Goal: Task Accomplishment & Management: Manage account settings

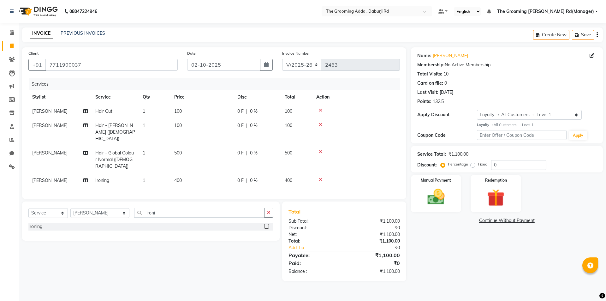
select select "8001"
select select "service"
select select "79355"
select select "1: Object"
click at [320, 111] on icon at bounding box center [320, 110] width 3 height 4
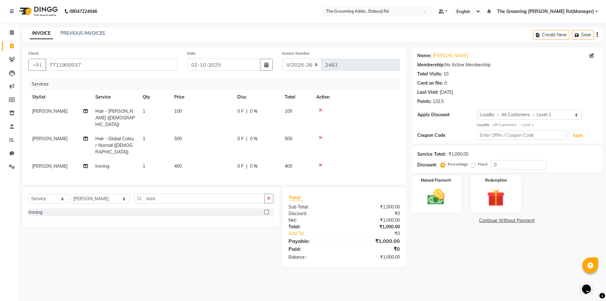
click at [320, 110] on icon at bounding box center [320, 110] width 3 height 4
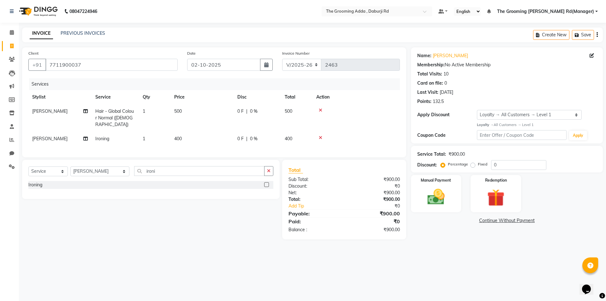
click at [178, 136] on span "400" at bounding box center [178, 139] width 8 height 6
select select "79355"
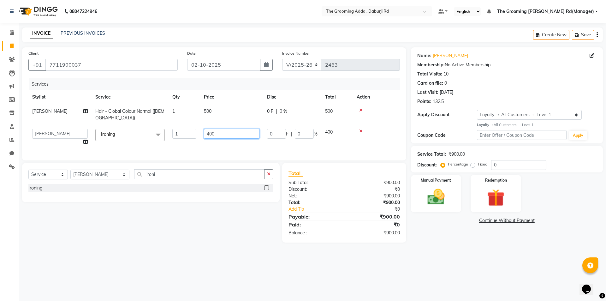
drag, startPoint x: 223, startPoint y: 135, endPoint x: 201, endPoint y: 134, distance: 22.4
click at [201, 134] on td "400" at bounding box center [231, 137] width 63 height 24
type input "300"
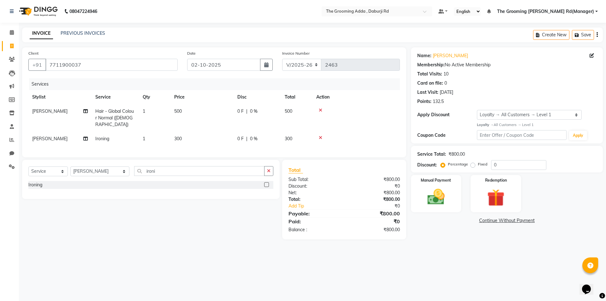
click at [448, 269] on div "08047224946 Select Location × The Grooming Adda , Daburji Rd Default Panel My P…" at bounding box center [303, 150] width 606 height 301
click at [436, 198] on img at bounding box center [435, 196] width 29 height 21
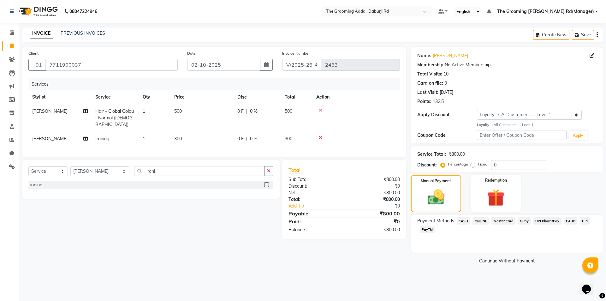
click at [478, 217] on span "ONLINE" at bounding box center [480, 220] width 16 height 7
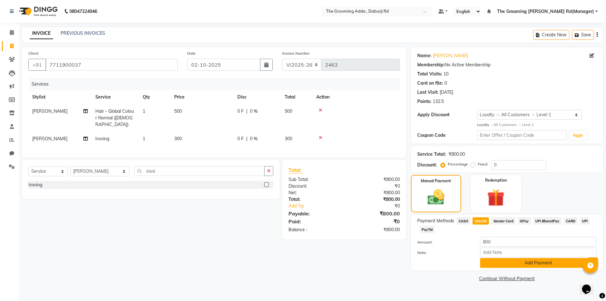
click at [497, 262] on button "Add Payment" at bounding box center [538, 263] width 116 height 10
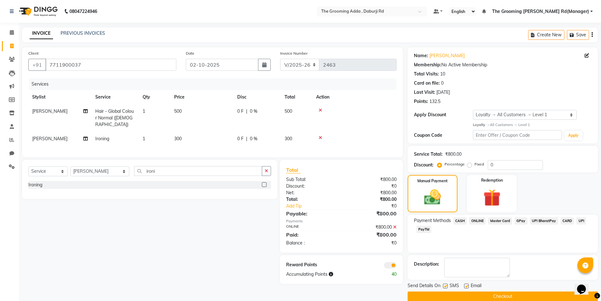
click at [464, 285] on label at bounding box center [466, 285] width 5 height 5
click at [464, 285] on input "checkbox" at bounding box center [466, 286] width 4 height 4
checkbox input "false"
click at [448, 287] on div "SMS" at bounding box center [453, 286] width 21 height 8
click at [446, 287] on label at bounding box center [445, 285] width 5 height 5
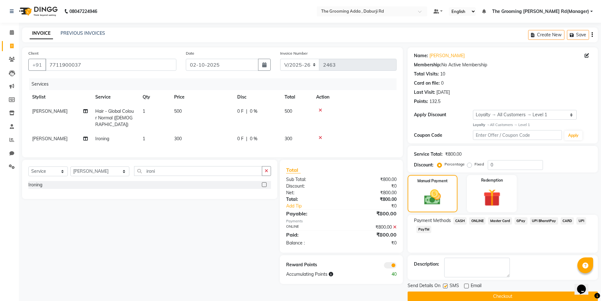
click at [446, 287] on input "checkbox" at bounding box center [445, 286] width 4 height 4
checkbox input "false"
click at [444, 295] on button "Checkout" at bounding box center [503, 296] width 190 height 10
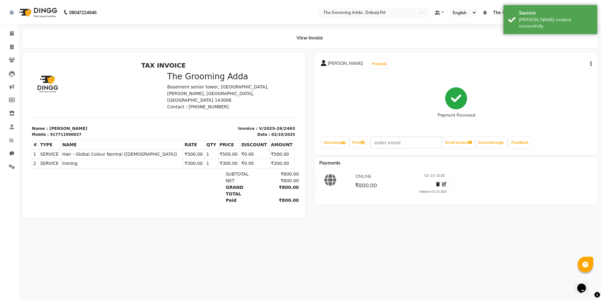
scroll to position [5, 0]
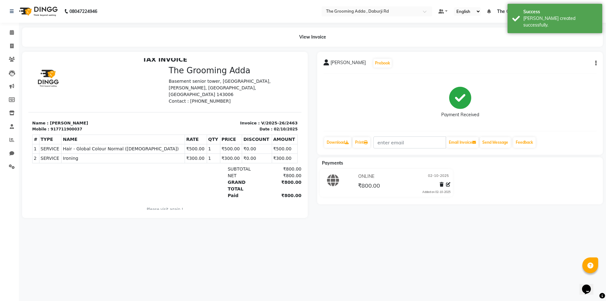
click at [596, 63] on icon "button" at bounding box center [595, 63] width 1 height 0
click at [558, 63] on div "Edit Item Staff" at bounding box center [564, 63] width 43 height 8
select select
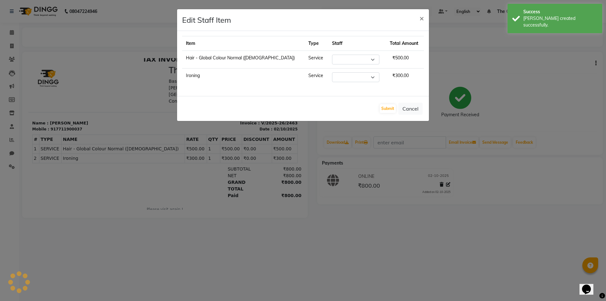
select select "79355"
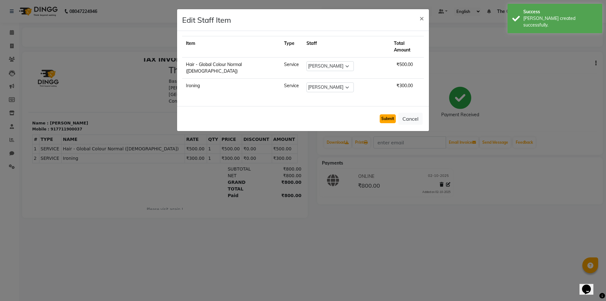
click at [385, 114] on button "Submit" at bounding box center [387, 118] width 16 height 9
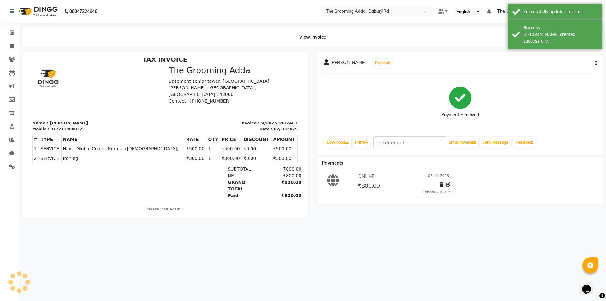
select select "service"
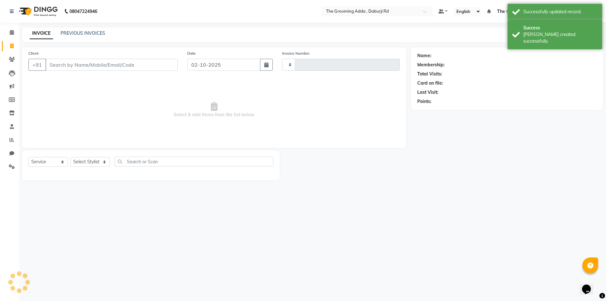
type input "2464"
select select "8001"
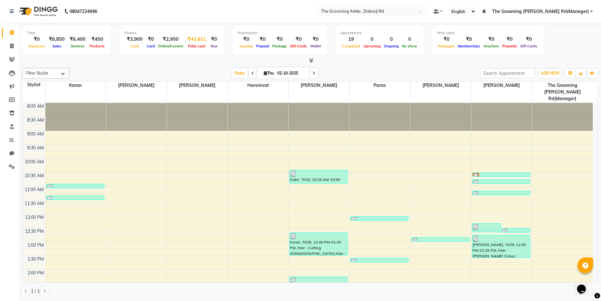
click at [193, 39] on div "₹43,811" at bounding box center [197, 39] width 24 height 7
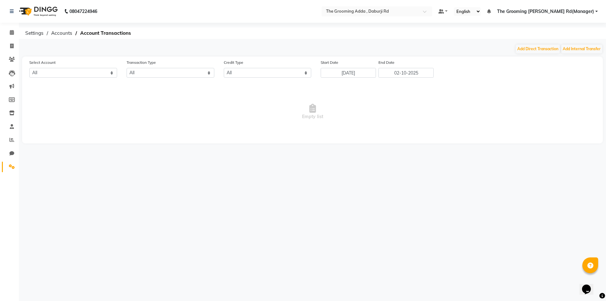
select select "7140"
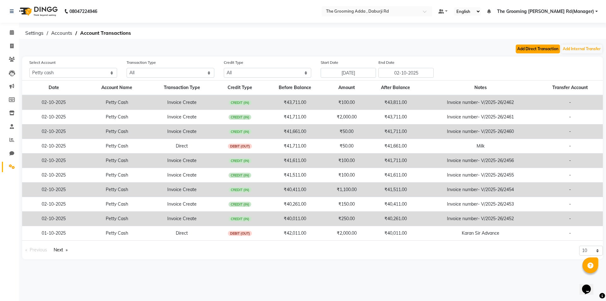
click at [538, 48] on button "Add Direct Transaction" at bounding box center [537, 48] width 44 height 9
select select "direct"
select select "7140"
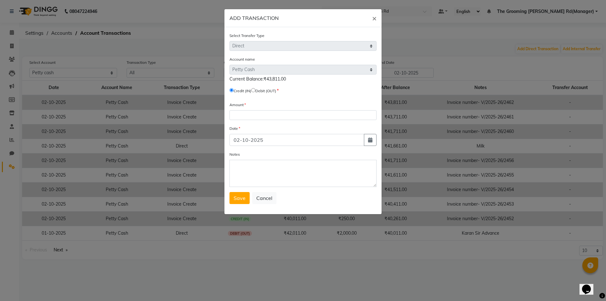
click at [255, 91] on input "radio" at bounding box center [253, 90] width 4 height 4
radio input "true"
click at [252, 109] on div "Amount" at bounding box center [302, 110] width 147 height 19
drag, startPoint x: 251, startPoint y: 109, endPoint x: 252, endPoint y: 114, distance: 4.8
click at [252, 114] on div "Amount" at bounding box center [302, 110] width 147 height 19
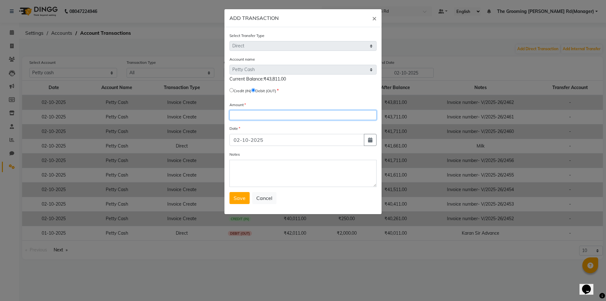
click at [252, 117] on input "number" at bounding box center [302, 115] width 147 height 10
type input "500"
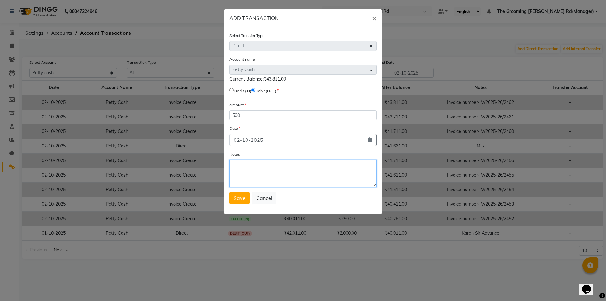
click at [240, 169] on textarea "Notes" at bounding box center [302, 173] width 147 height 27
type textarea "[PERSON_NAME] Mam Advance(Handover to [PERSON_NAME] Mam)"
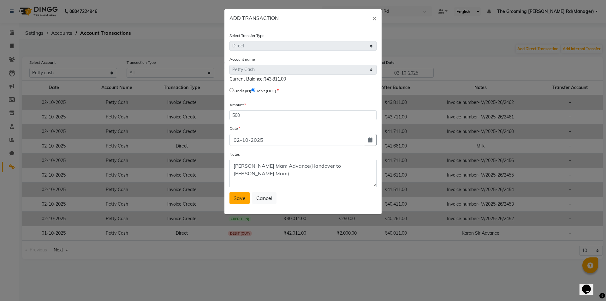
click at [244, 202] on button "Save" at bounding box center [239, 198] width 20 height 12
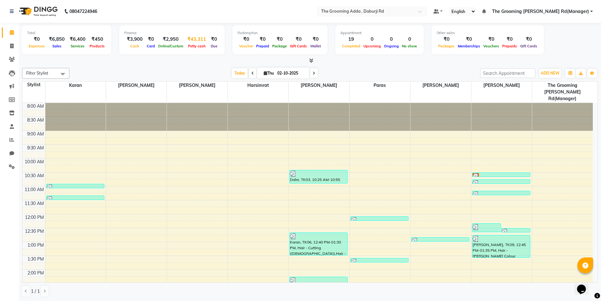
click at [188, 37] on div "₹43,311" at bounding box center [197, 39] width 24 height 7
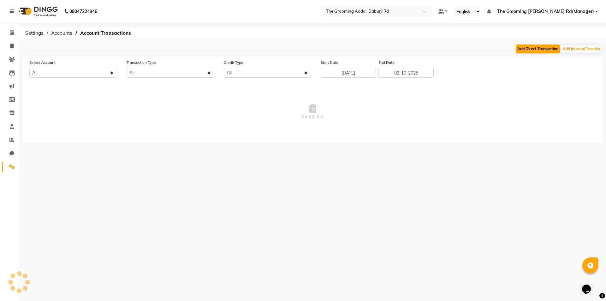
select select "7140"
click at [522, 49] on button "Add Direct Transaction" at bounding box center [537, 48] width 44 height 9
select select "direct"
select select "7140"
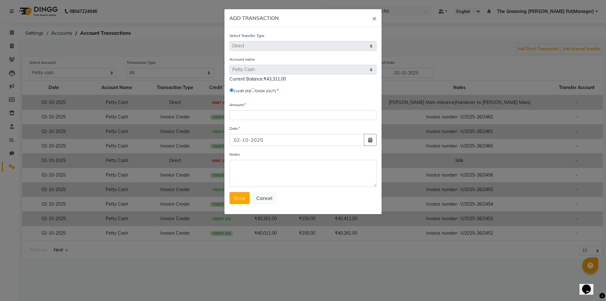
click at [255, 90] on input "radio" at bounding box center [253, 90] width 4 height 4
radio input "true"
click at [249, 112] on input "number" at bounding box center [302, 115] width 147 height 10
type input "100"
click at [262, 179] on textarea "Notes" at bounding box center [302, 173] width 147 height 27
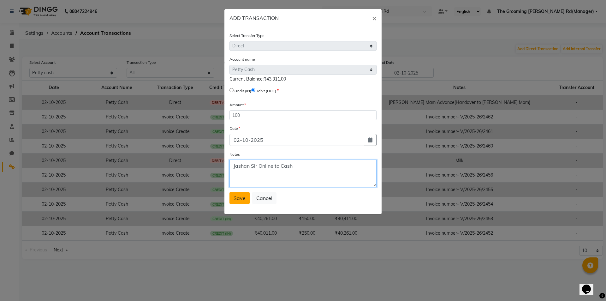
type textarea "Jashan Sir Online to Cash"
click at [242, 199] on span "Save" at bounding box center [239, 198] width 12 height 6
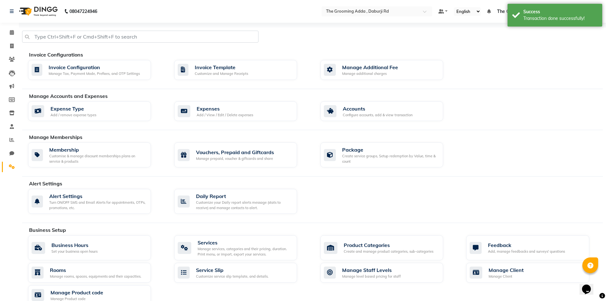
select select "service"
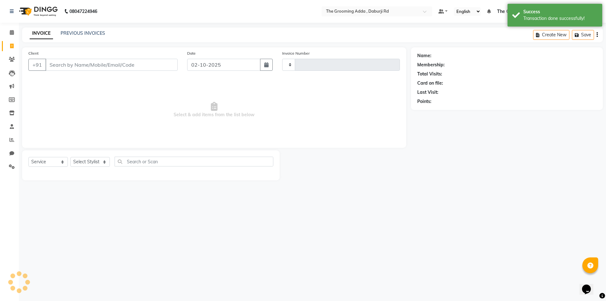
type input "2464"
select select "8001"
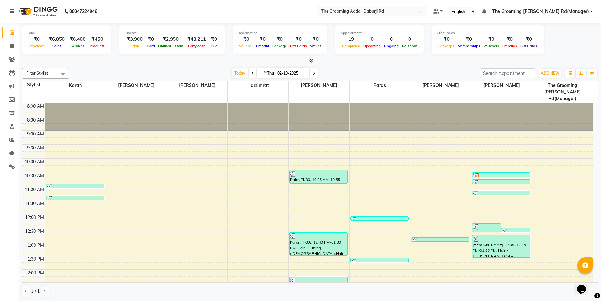
click at [554, 13] on span "The Grooming [PERSON_NAME] Rd(Manager)" at bounding box center [540, 11] width 97 height 7
click at [562, 43] on link "Sign out" at bounding box center [560, 43] width 58 height 10
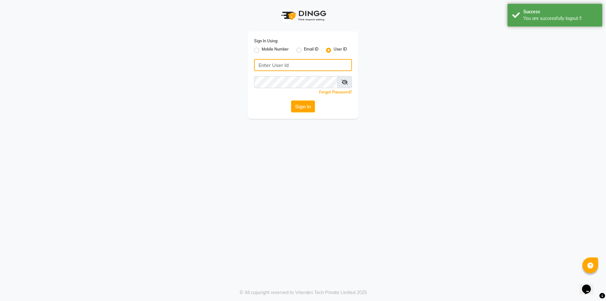
type input "7860000795"
